Goal: Find contact information: Find contact information

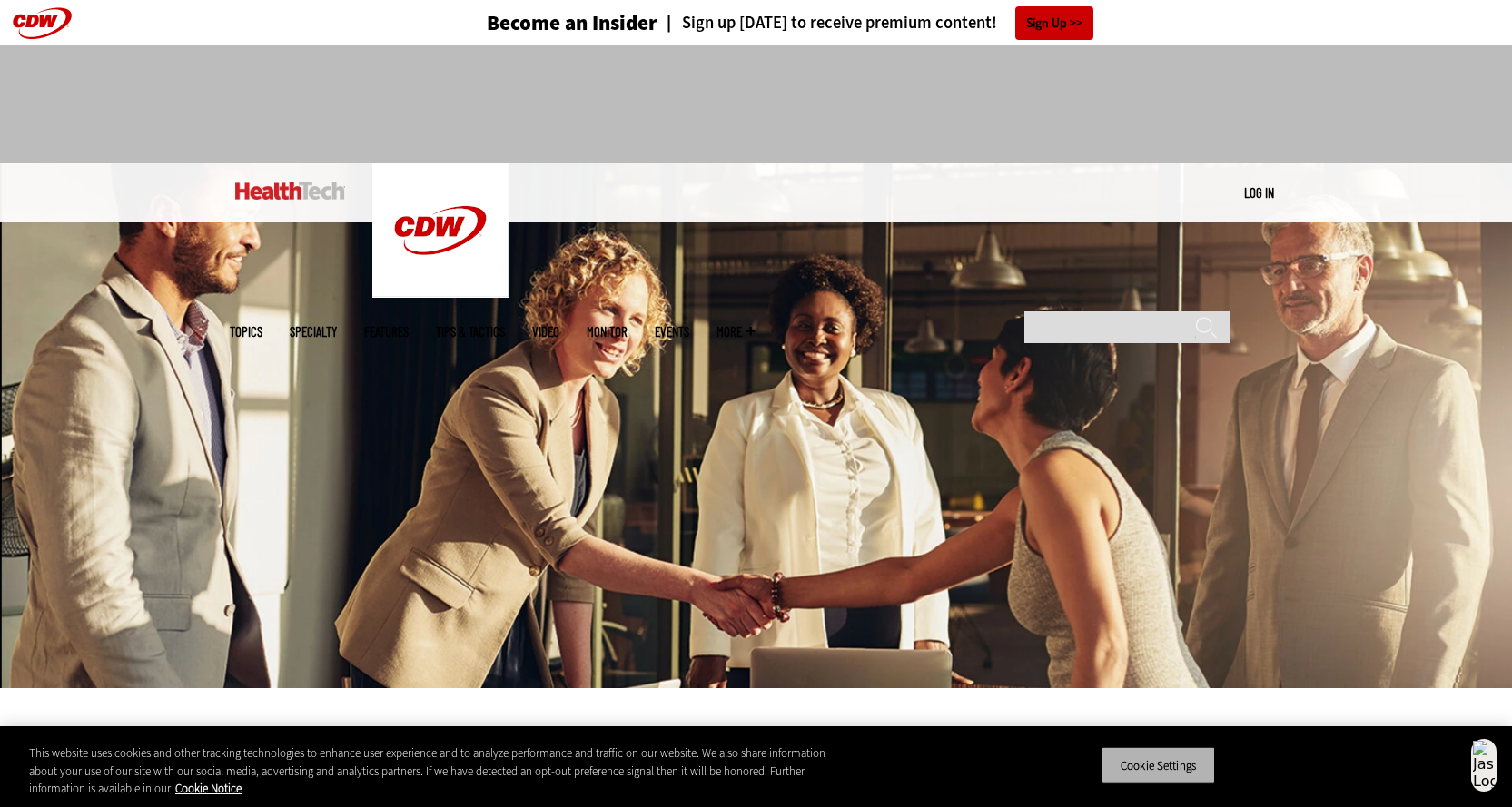
click at [1193, 771] on button "Cookie Settings" at bounding box center [1158, 765] width 114 height 38
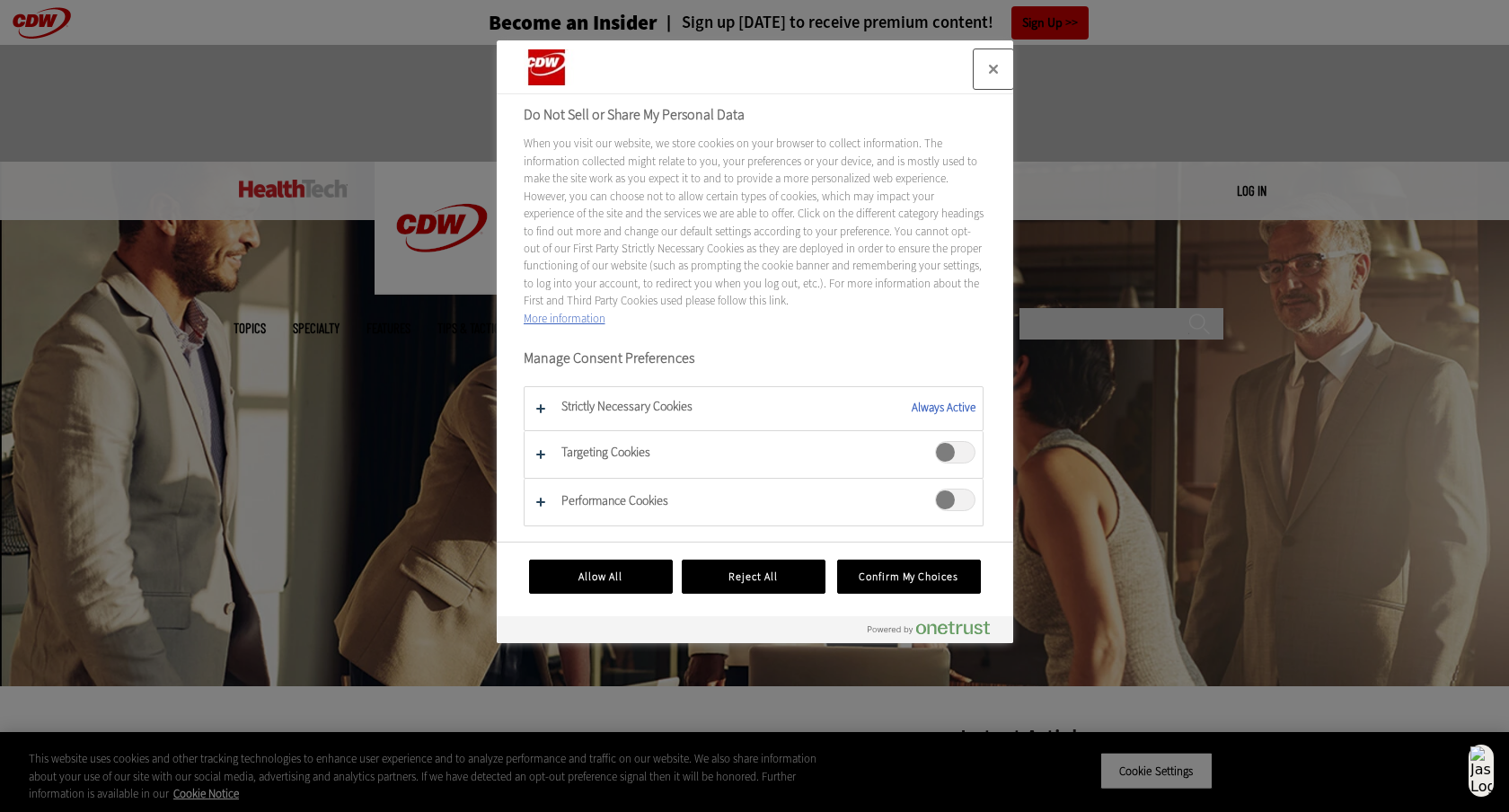
click at [994, 68] on button "Close" at bounding box center [993, 69] width 40 height 40
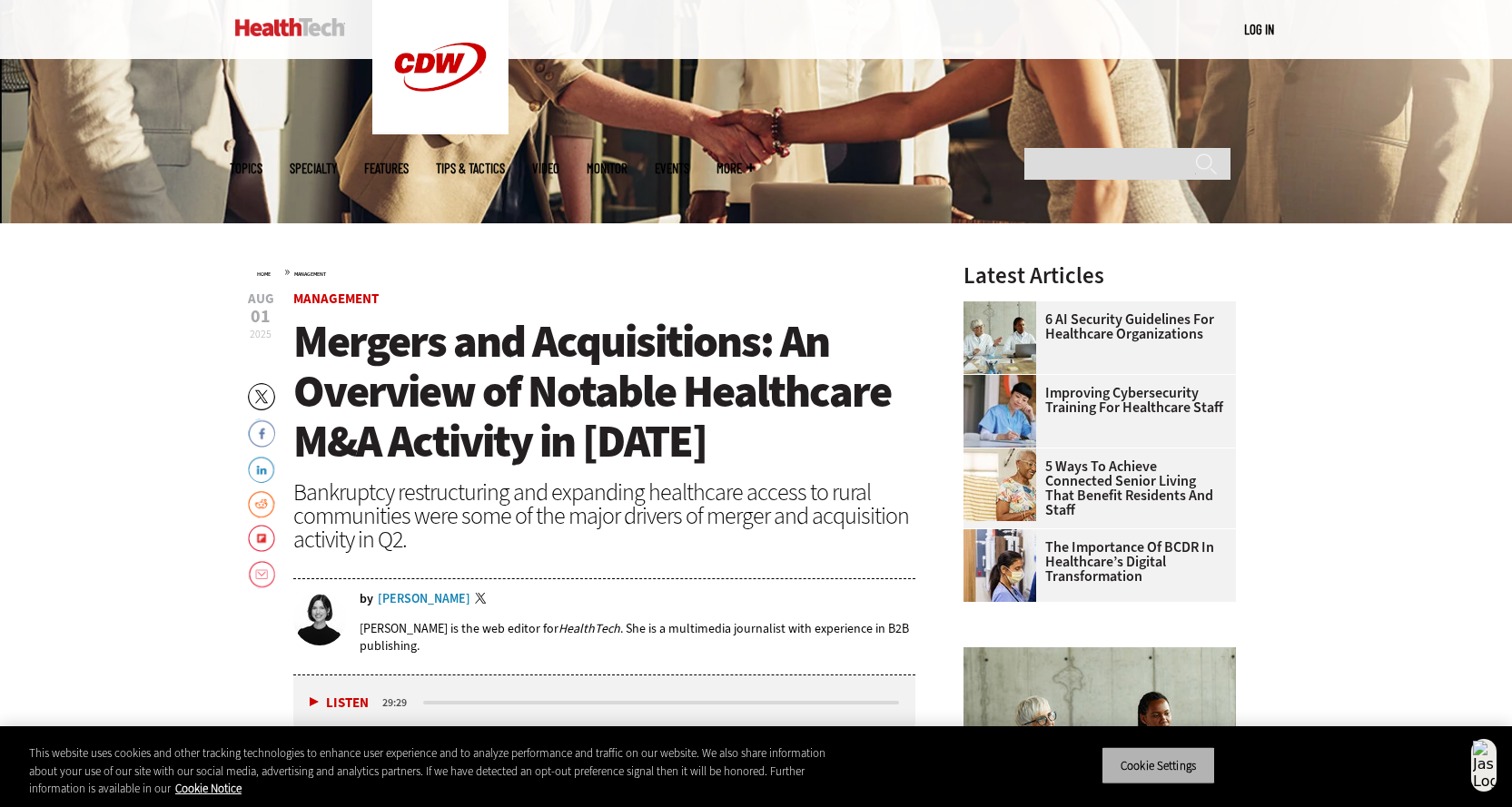
scroll to position [472, 0]
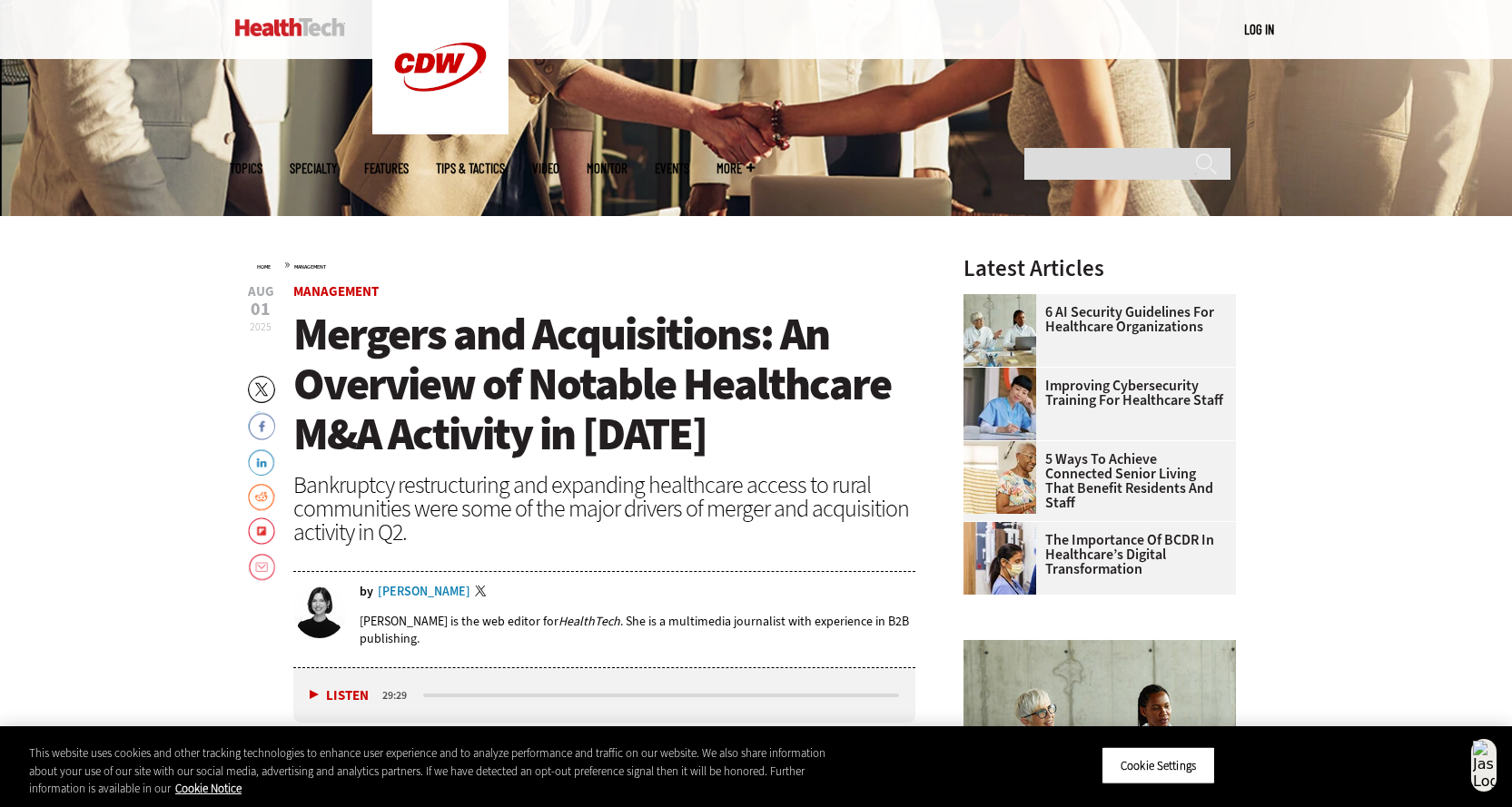
click at [430, 589] on div "Jordan Scott" at bounding box center [424, 592] width 93 height 13
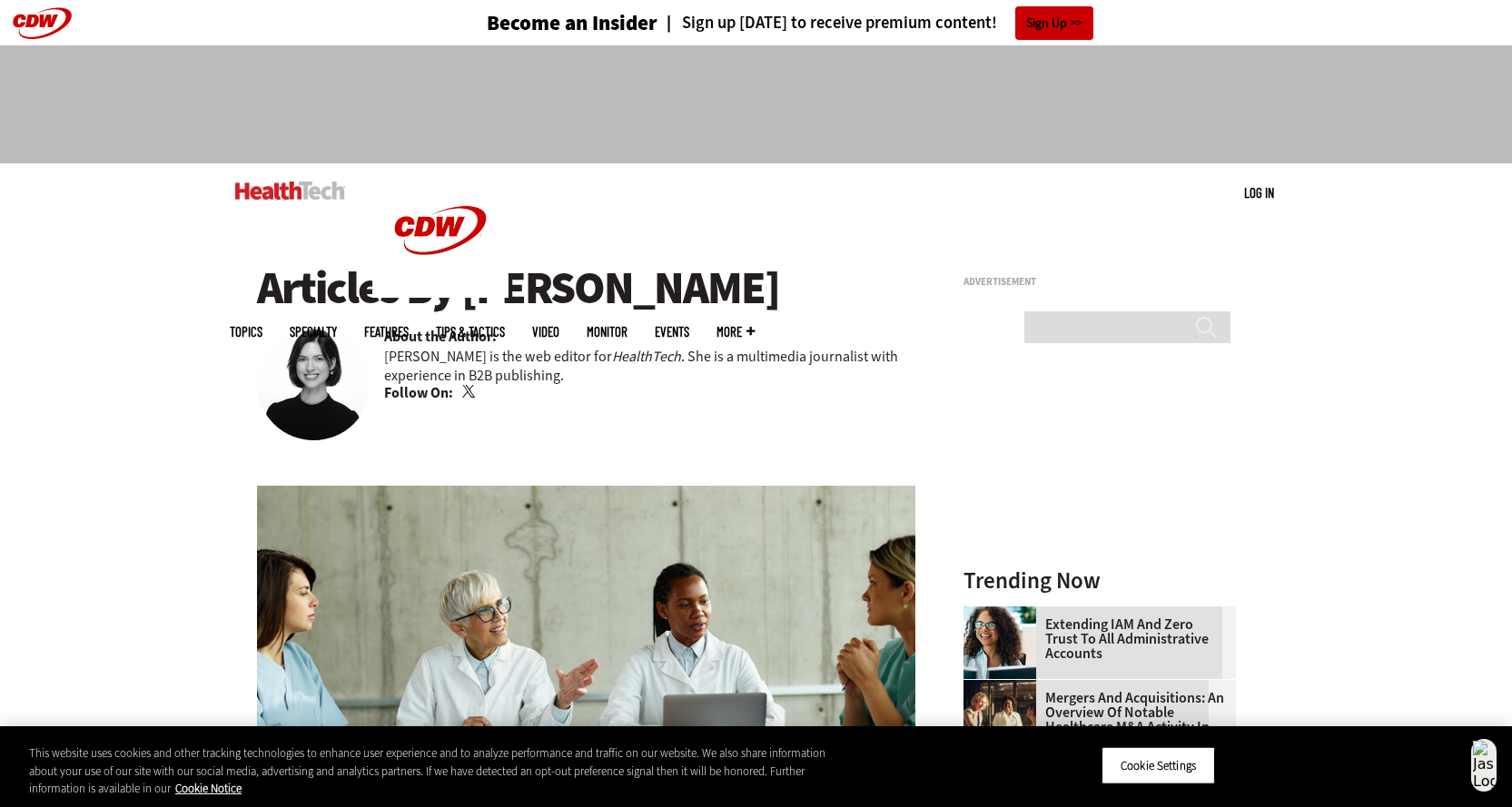
click at [470, 395] on link "Twitter" at bounding box center [470, 392] width 17 height 15
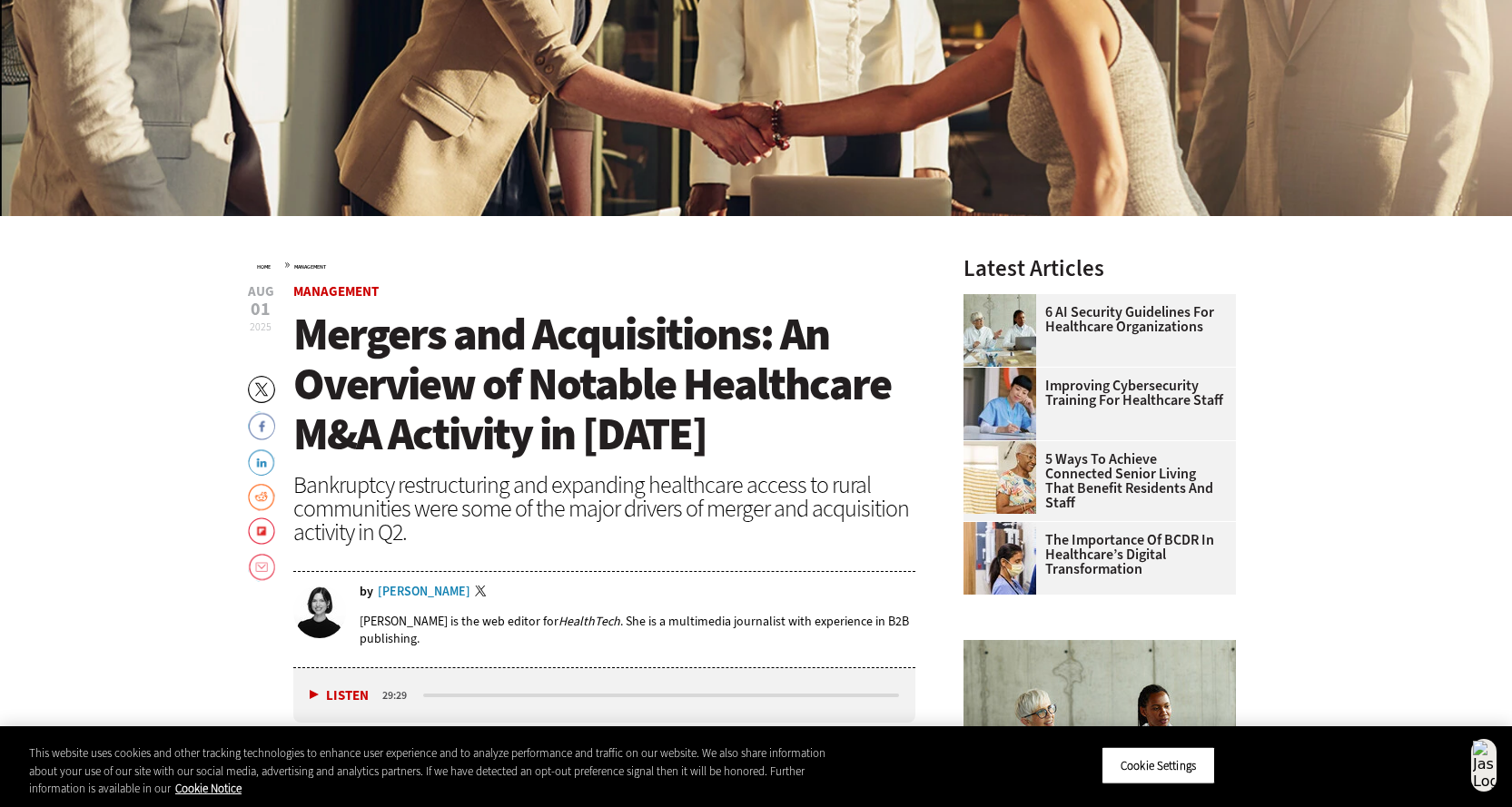
click at [326, 263] on link "Management" at bounding box center [310, 266] width 31 height 7
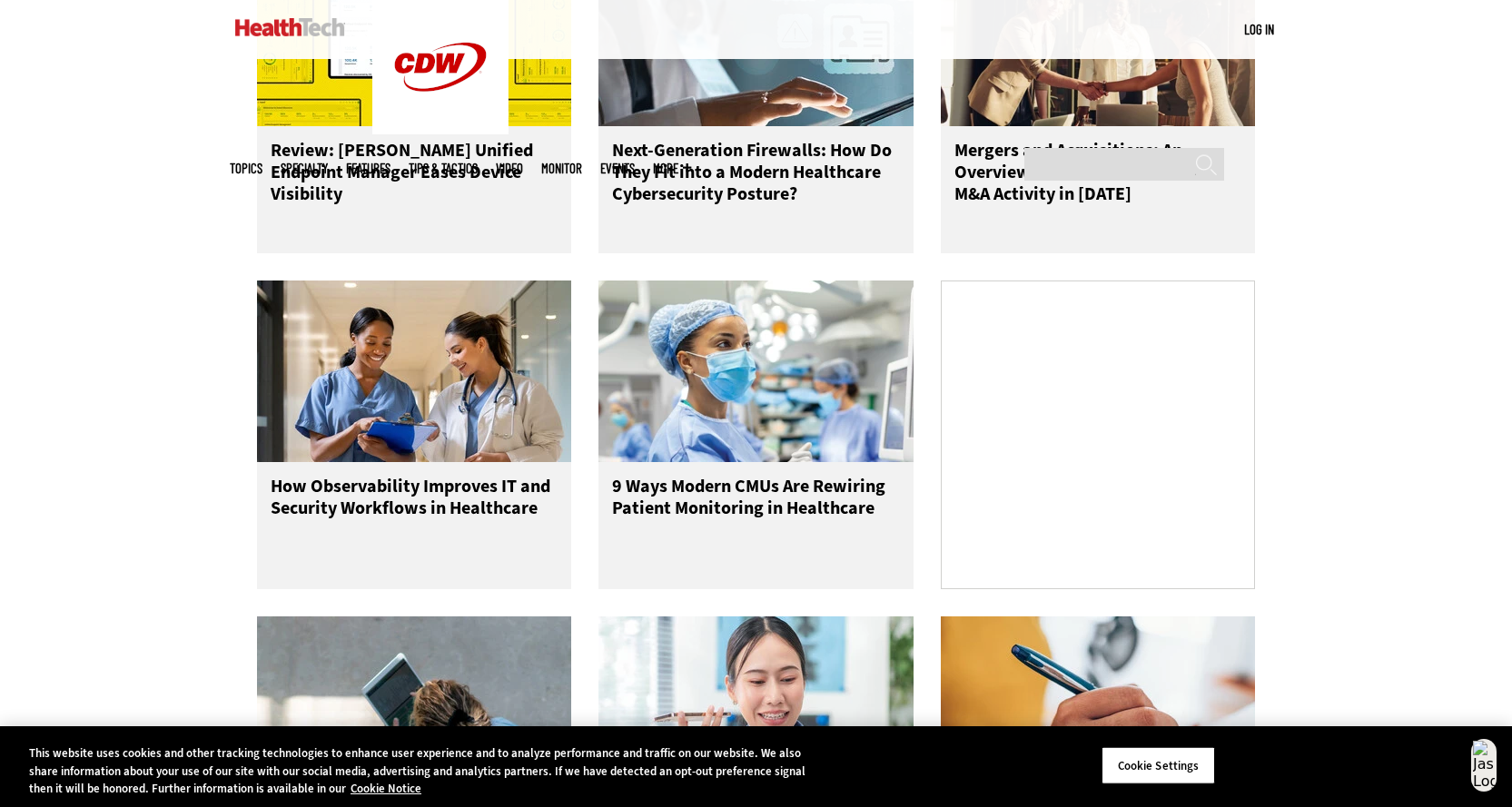
scroll to position [2744, 0]
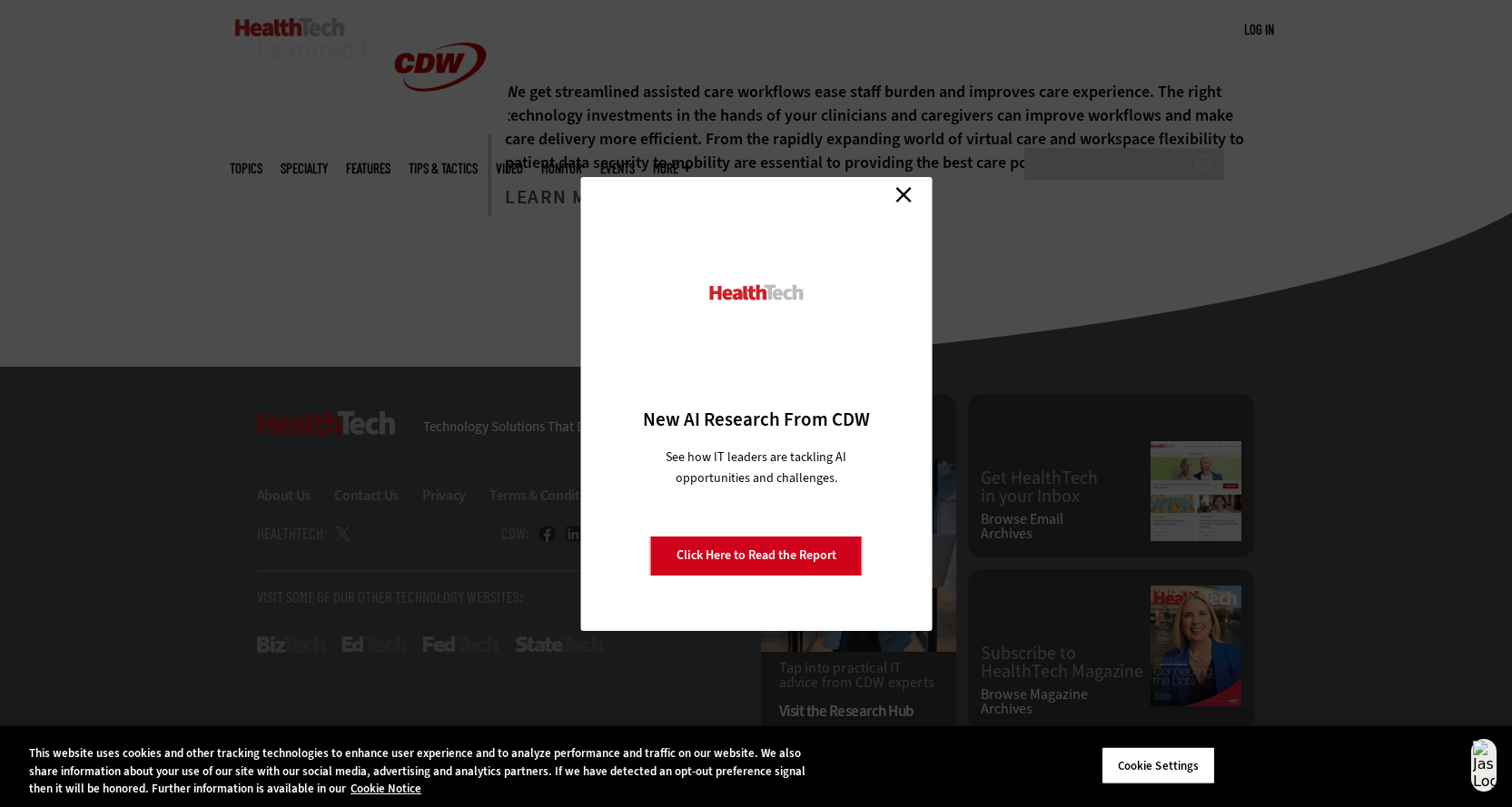
click at [896, 195] on link "Close" at bounding box center [903, 195] width 27 height 27
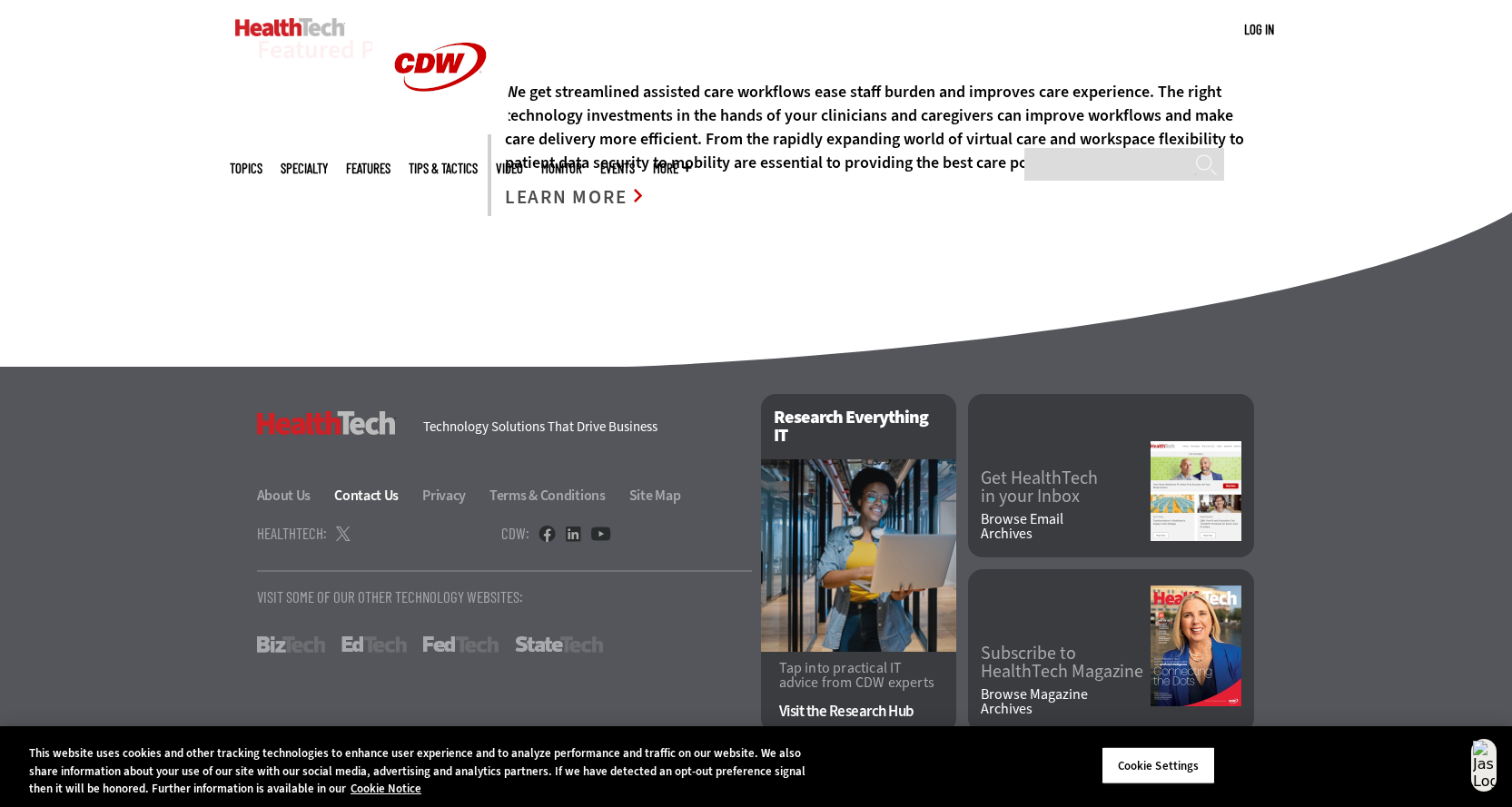
click at [382, 500] on link "Contact Us" at bounding box center [376, 495] width 85 height 19
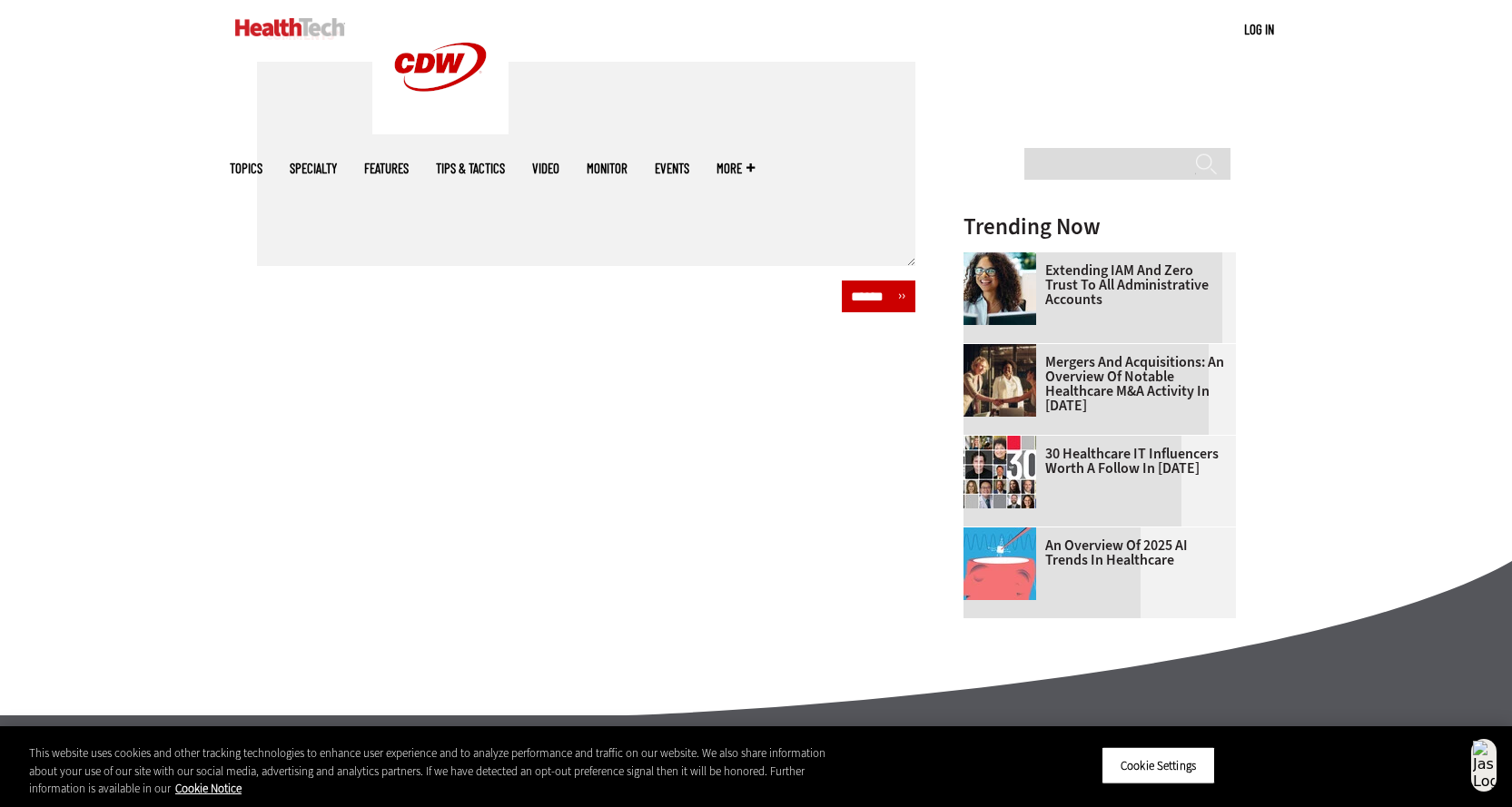
scroll to position [1010, 0]
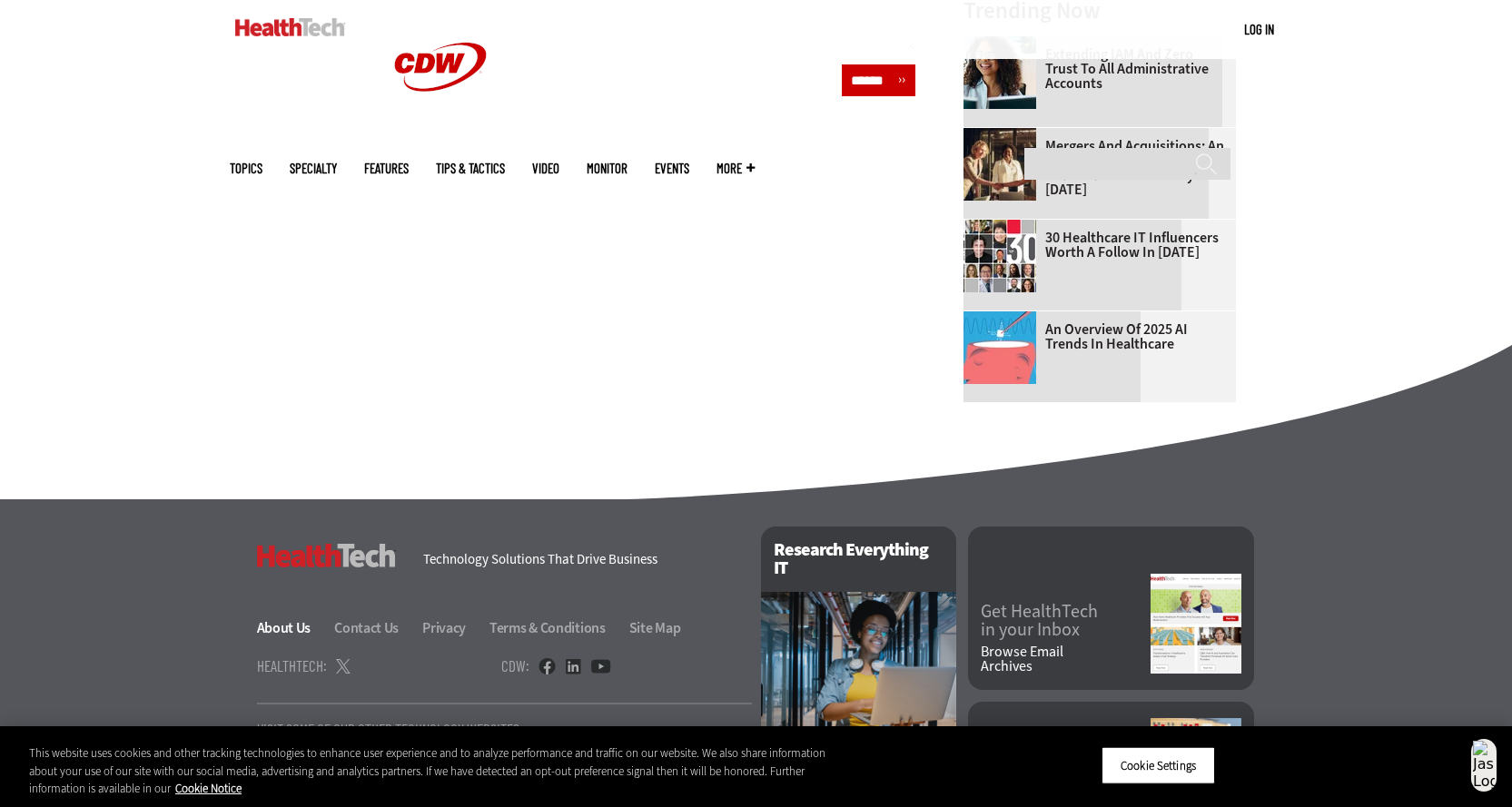
click at [268, 625] on link "About Us" at bounding box center [294, 627] width 75 height 19
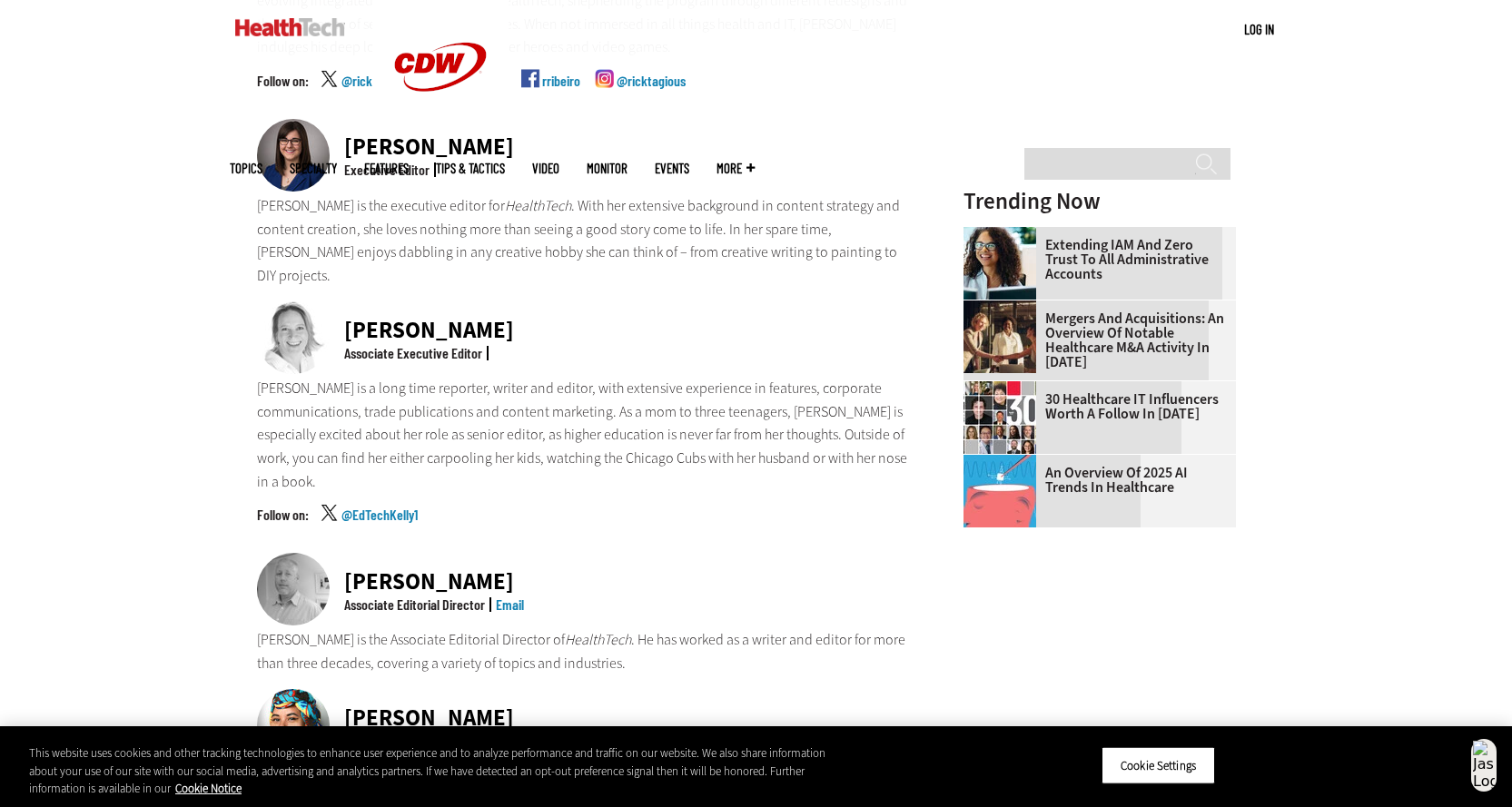
scroll to position [670, 0]
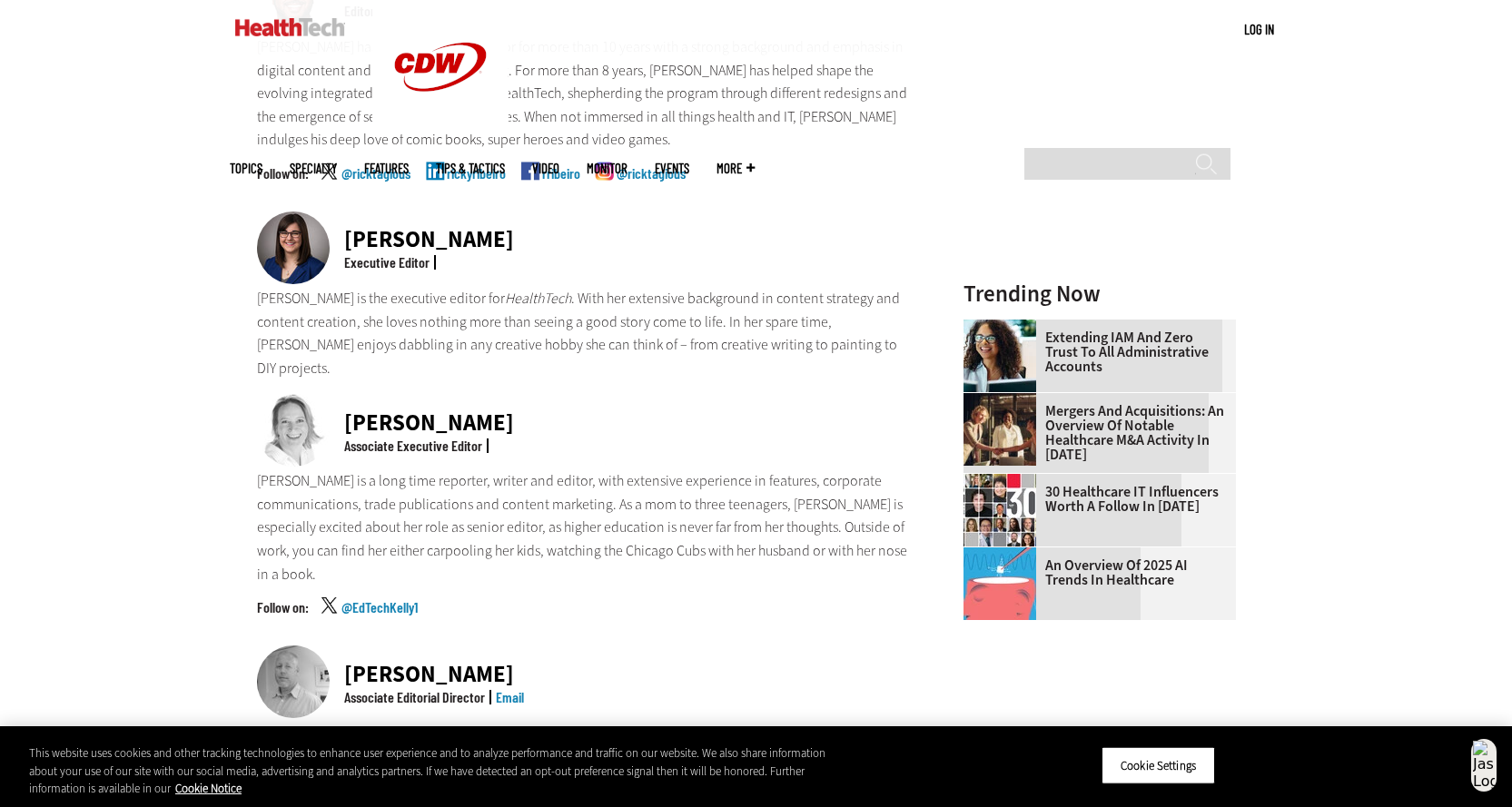
click at [299, 394] on img at bounding box center [293, 430] width 73 height 72
click at [393, 600] on link "@EdTechKelly1" at bounding box center [379, 623] width 76 height 45
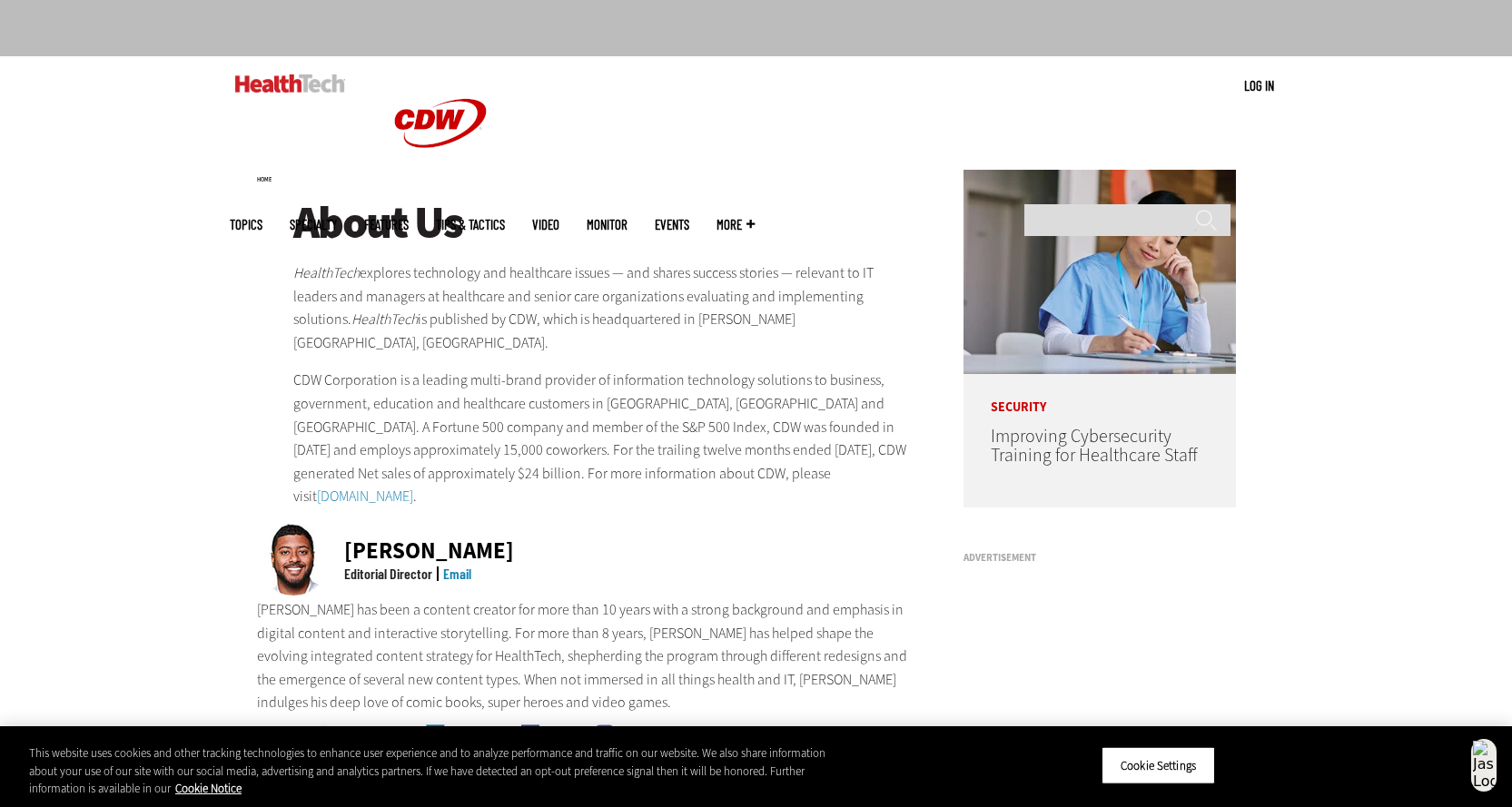
scroll to position [1036, 0]
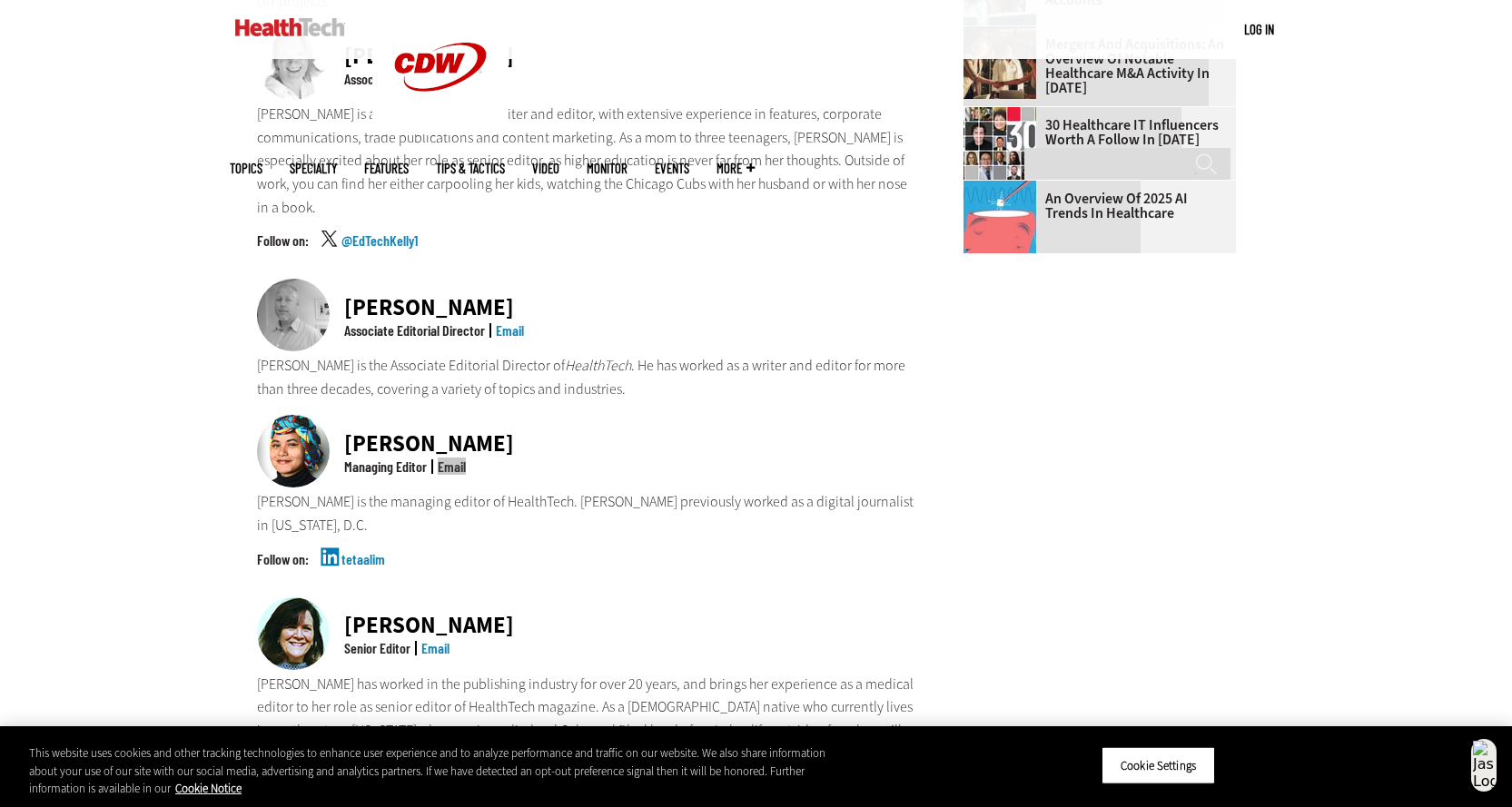
drag, startPoint x: 457, startPoint y: 393, endPoint x: 477, endPoint y: 5, distance: 388.5
click at [0, 0] on div "Become an Insider Sign up today to receive premium content! Sign Up MENU Log in…" at bounding box center [756, 452] width 1512 height 2978
